Goal: Check status: Check status

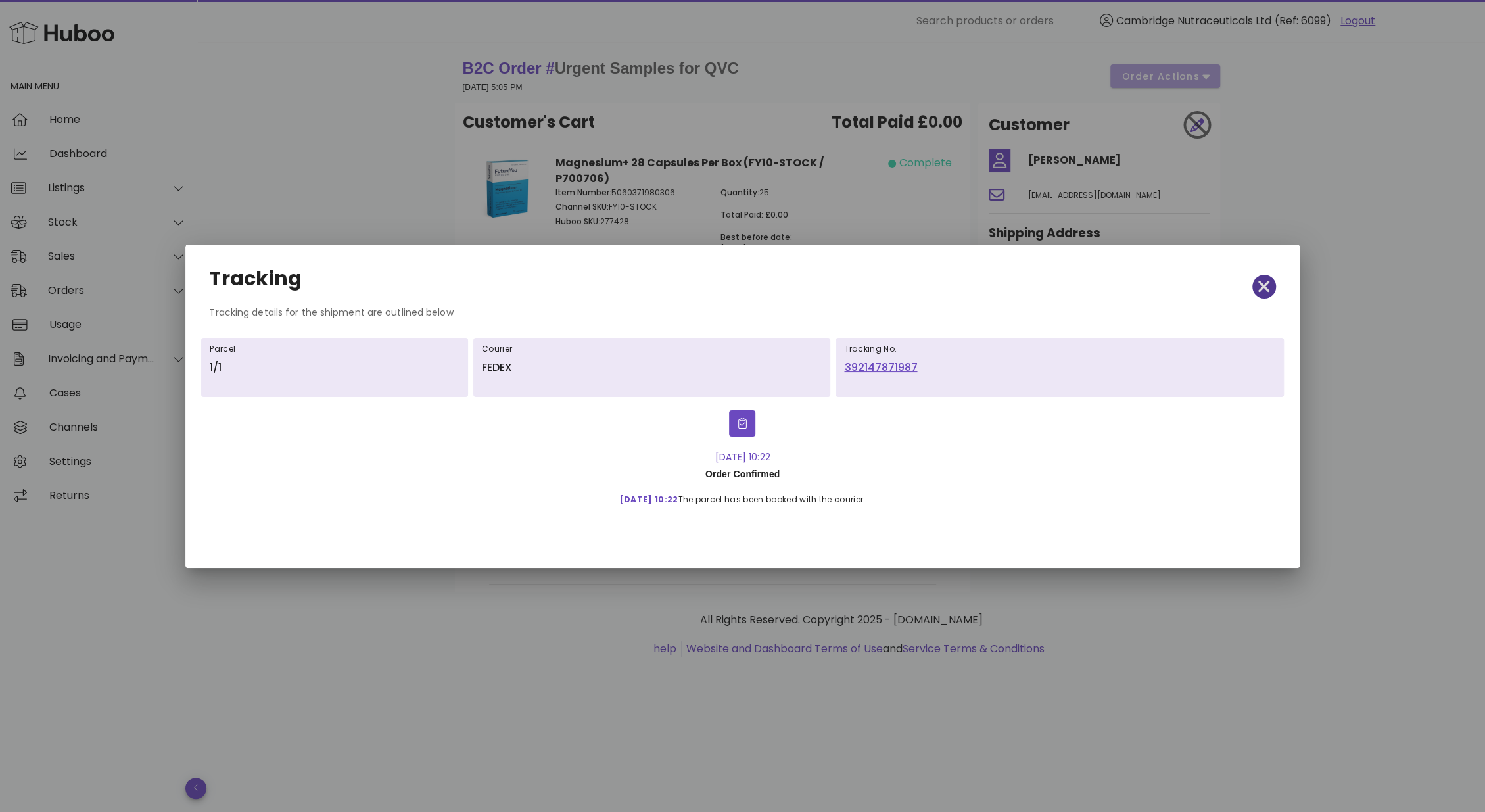
click at [1258, 282] on icon "button" at bounding box center [1264, 287] width 12 height 12
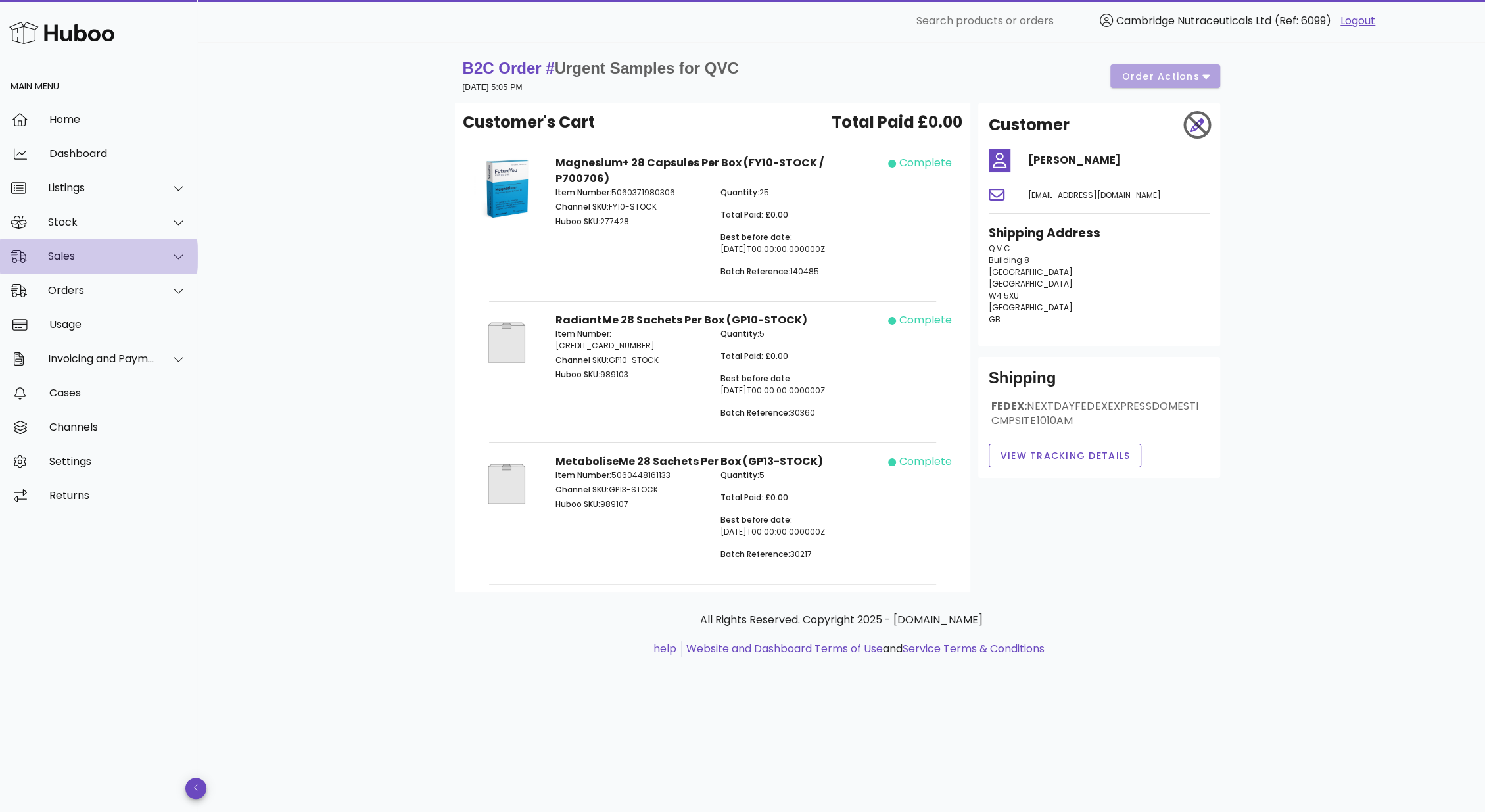
click at [65, 260] on div "Sales" at bounding box center [101, 255] width 107 height 12
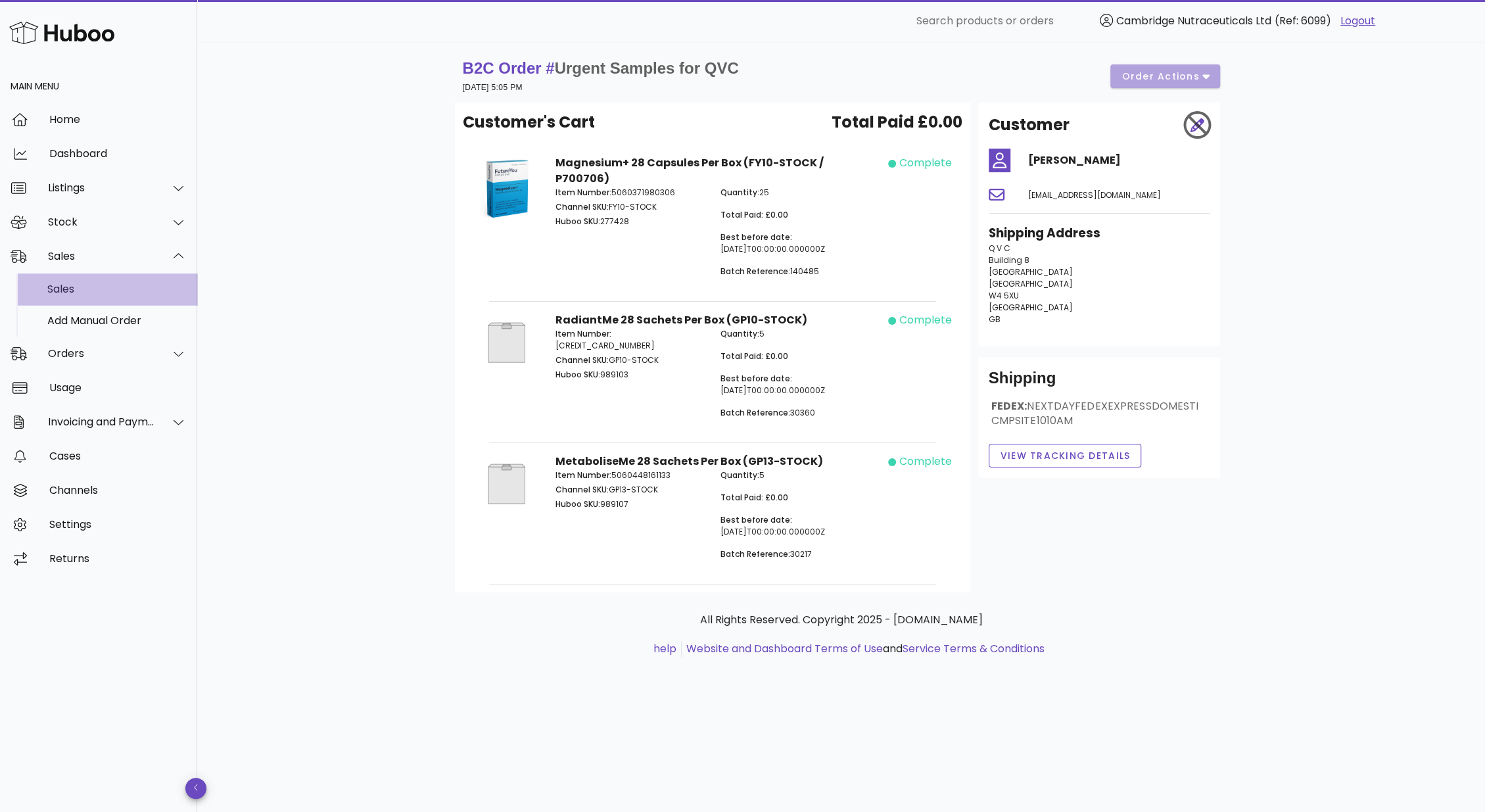
click at [62, 281] on div "Sales" at bounding box center [117, 289] width 139 height 28
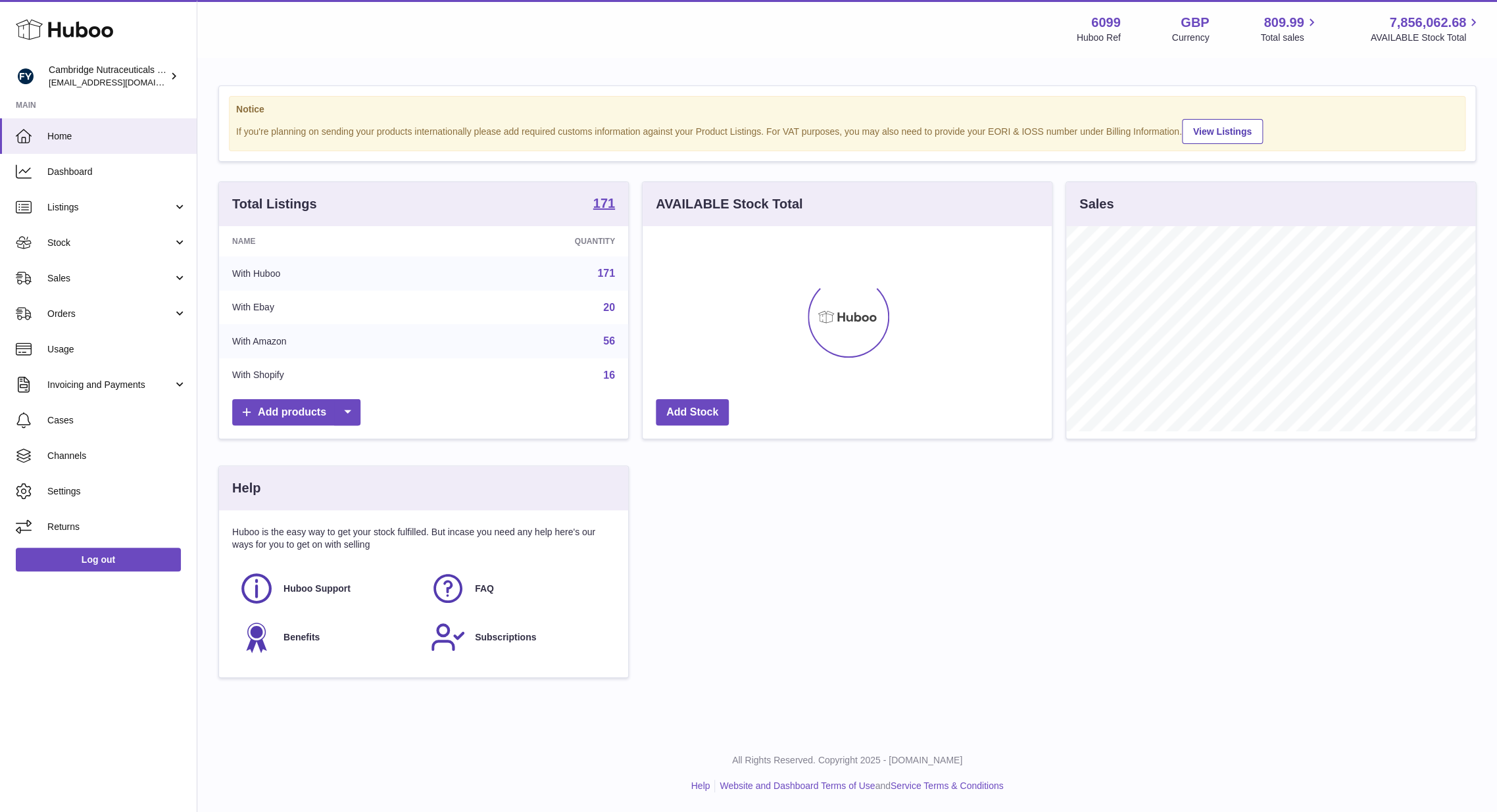
scroll to position [205, 409]
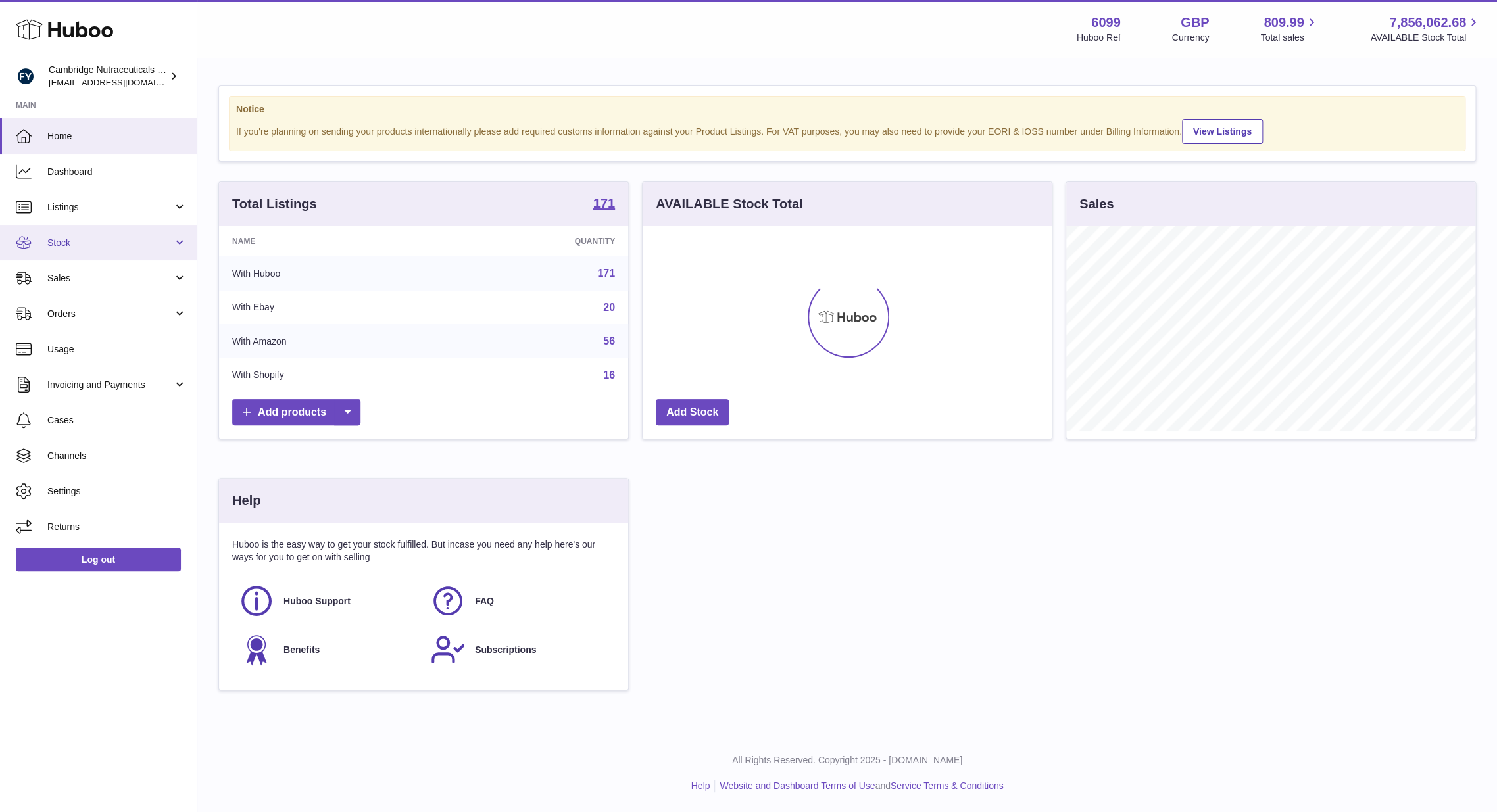
click at [64, 249] on link "Stock" at bounding box center [98, 242] width 196 height 36
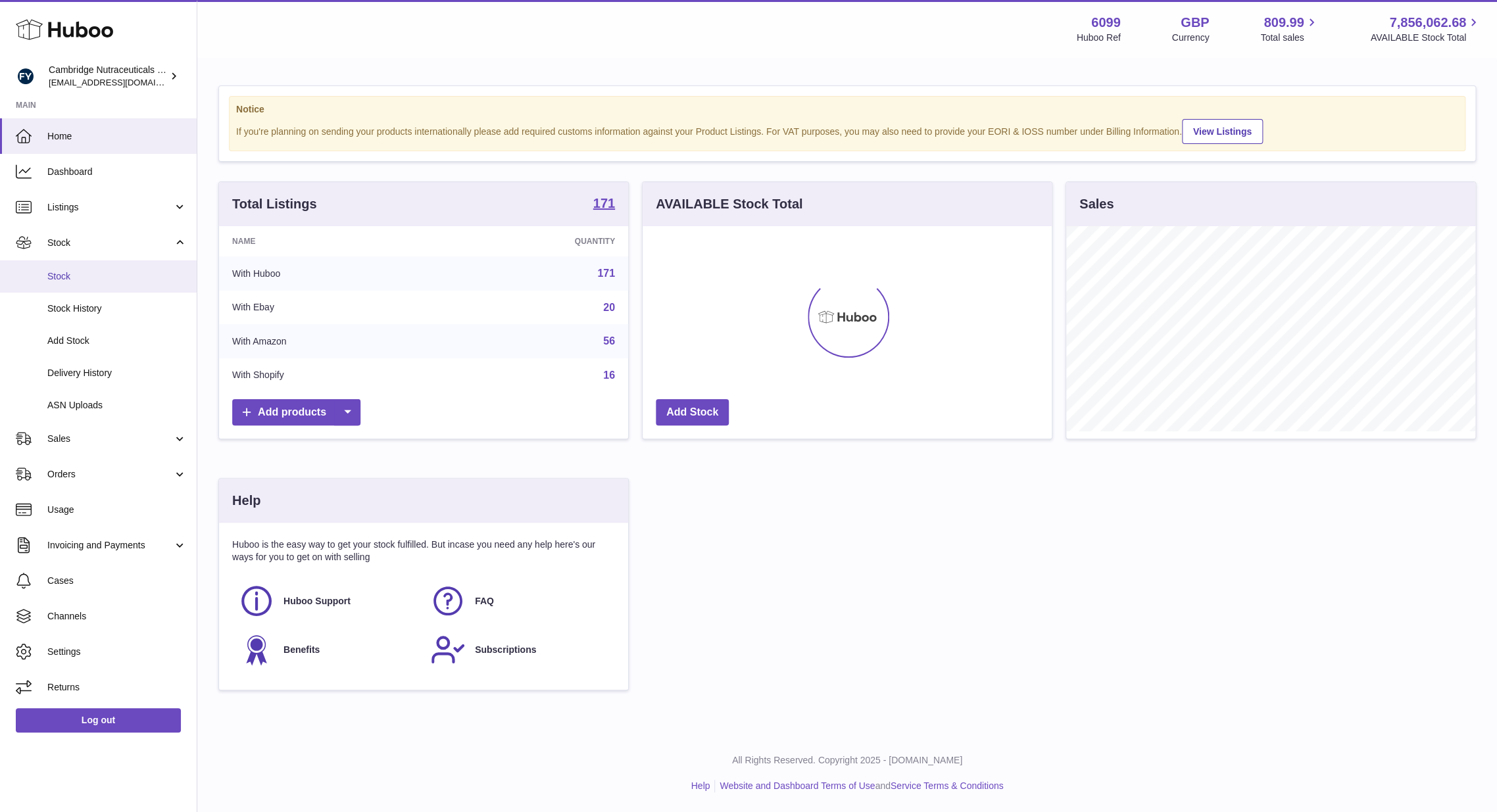
click at [59, 278] on span "Stock" at bounding box center [117, 276] width 139 height 12
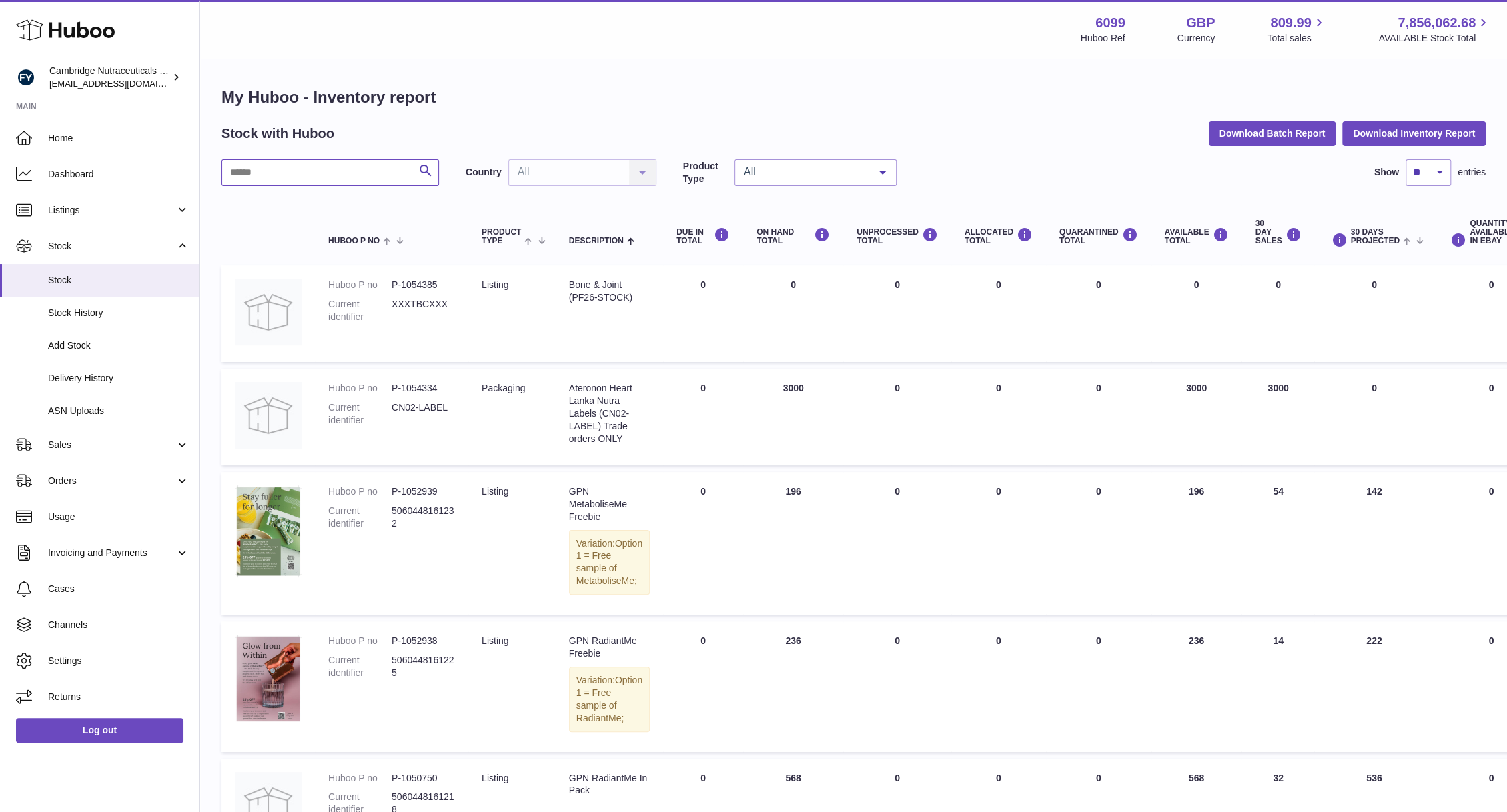
click at [267, 166] on input "text" at bounding box center [330, 173] width 218 height 27
type input "*****"
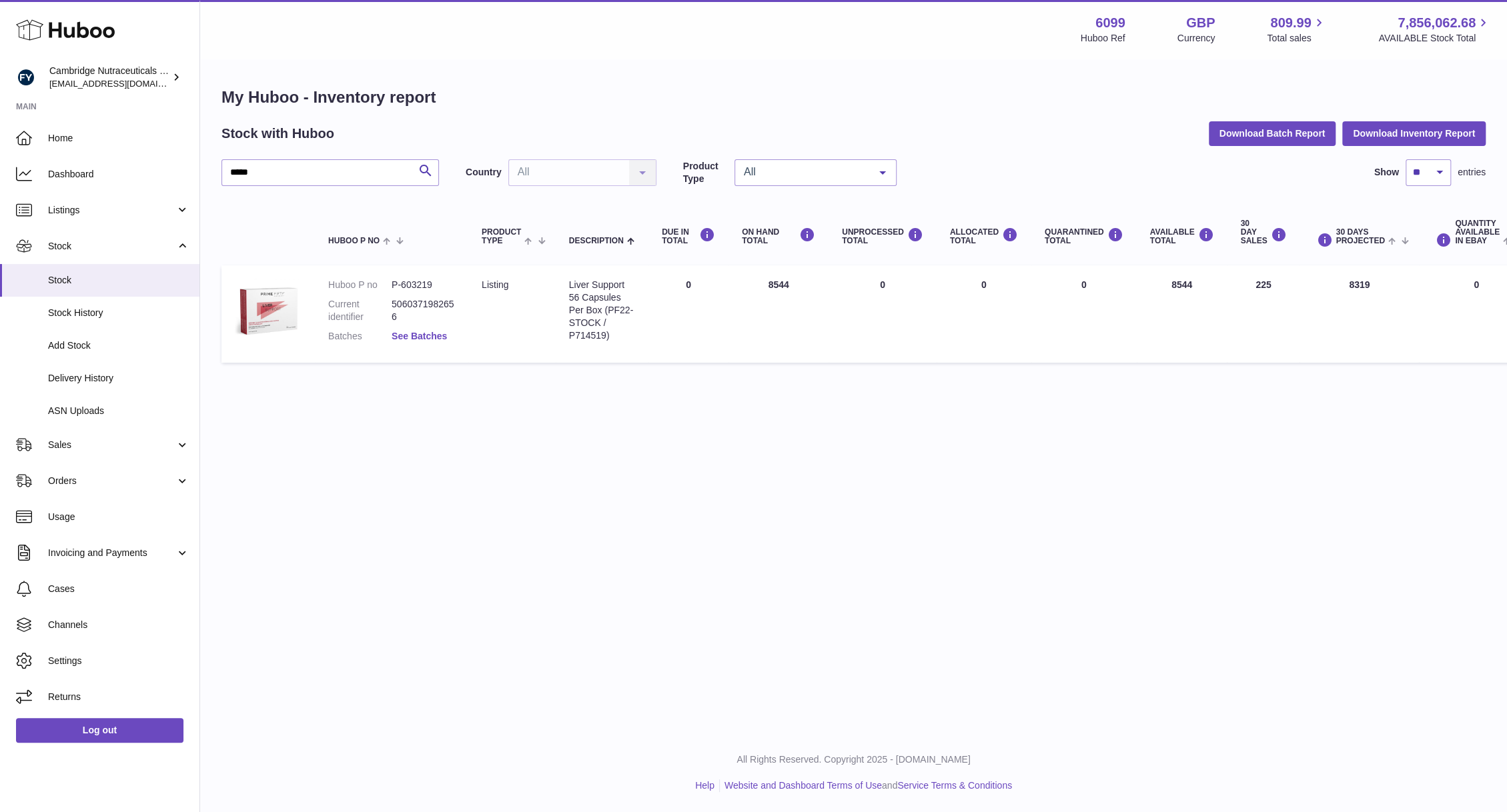
click at [411, 330] on link "See Batches" at bounding box center [420, 335] width 56 height 11
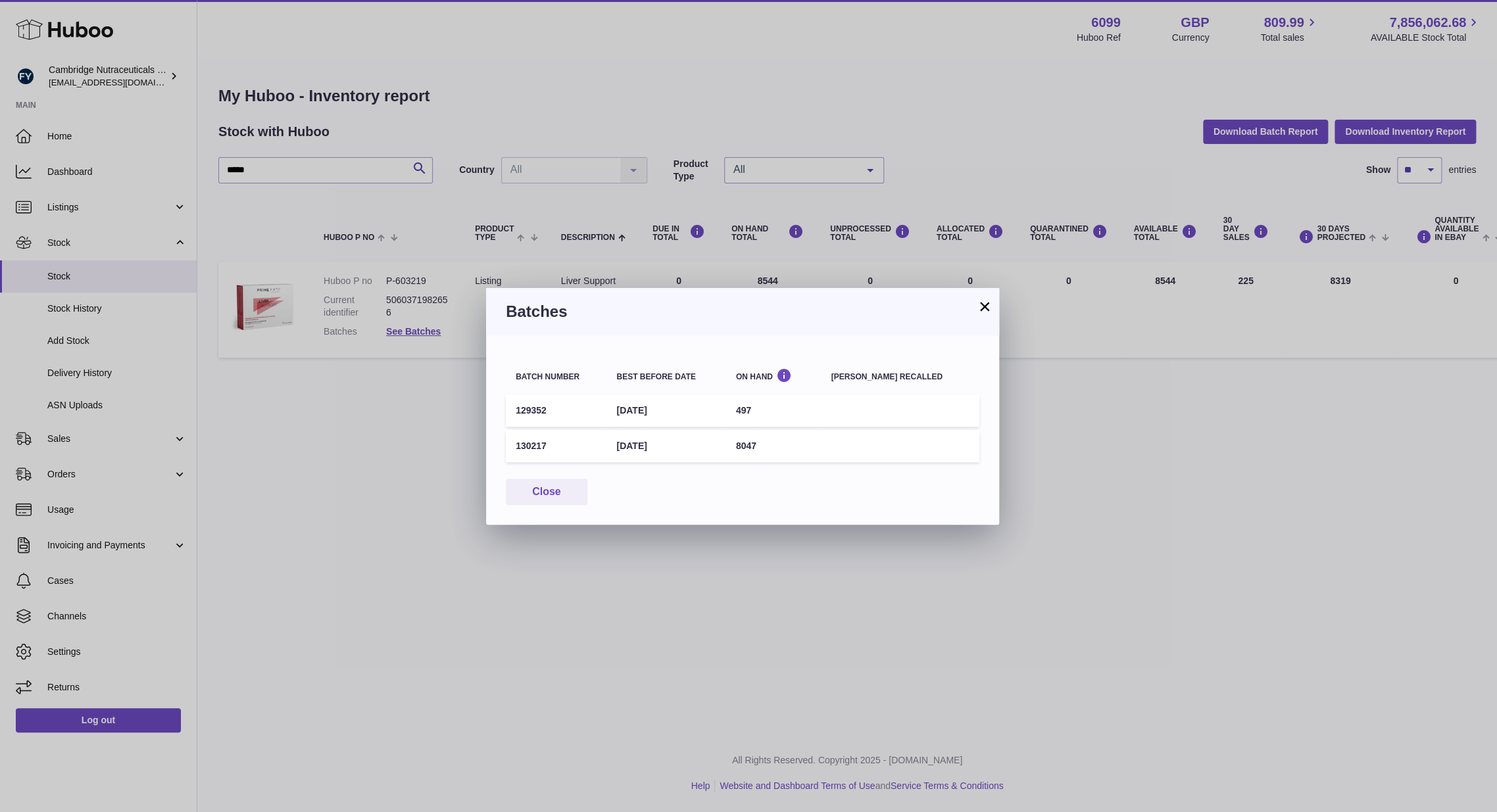
click at [536, 413] on td "129352" at bounding box center [555, 410] width 100 height 32
copy td "129352"
